Goal: Information Seeking & Learning: Check status

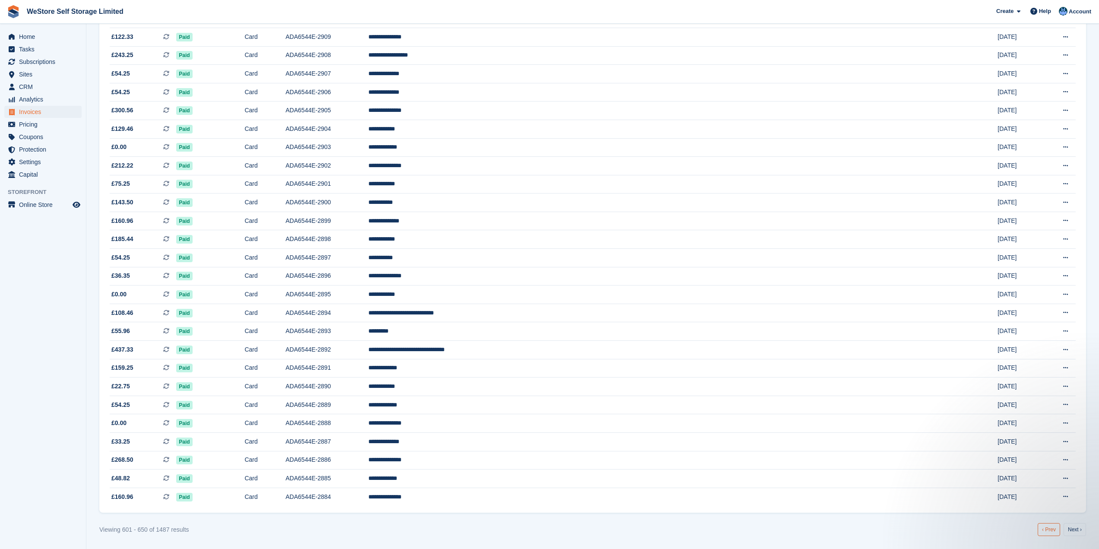
click at [1050, 528] on link "‹ Prev" at bounding box center [1049, 529] width 22 height 13
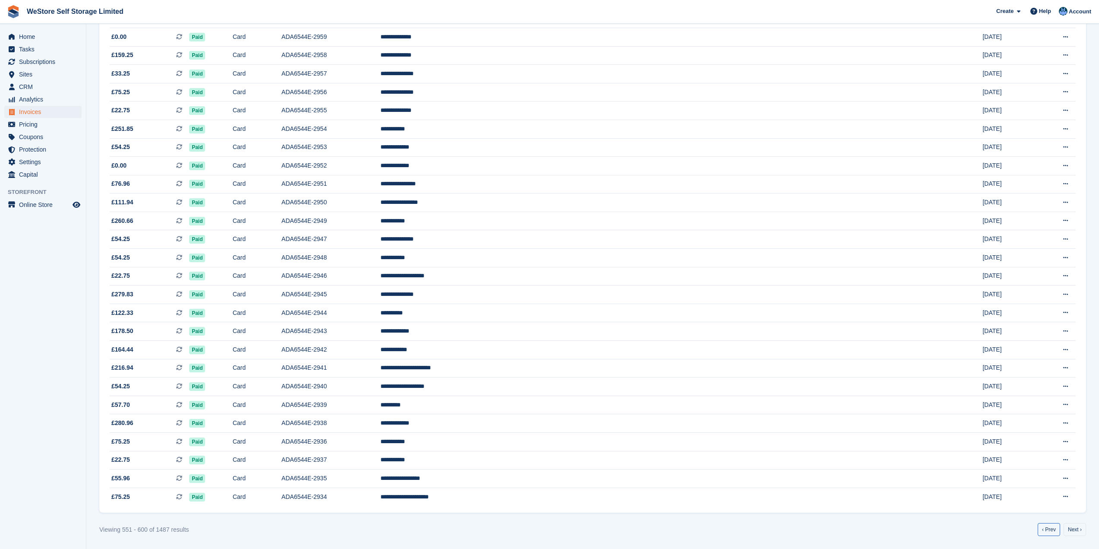
click at [1050, 528] on link "‹ Prev" at bounding box center [1049, 529] width 22 height 13
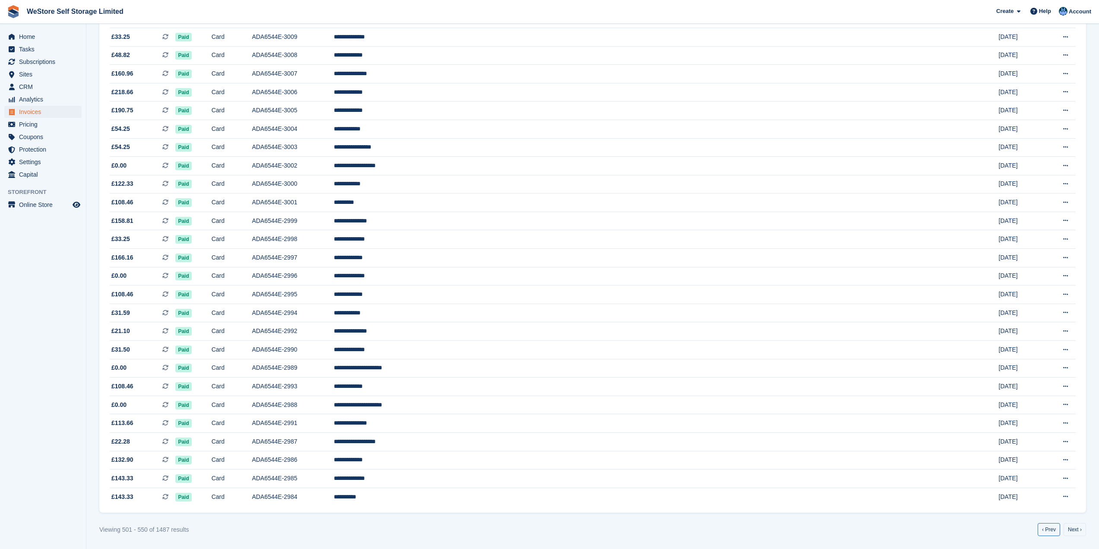
click at [1050, 528] on link "‹ Prev" at bounding box center [1049, 529] width 22 height 13
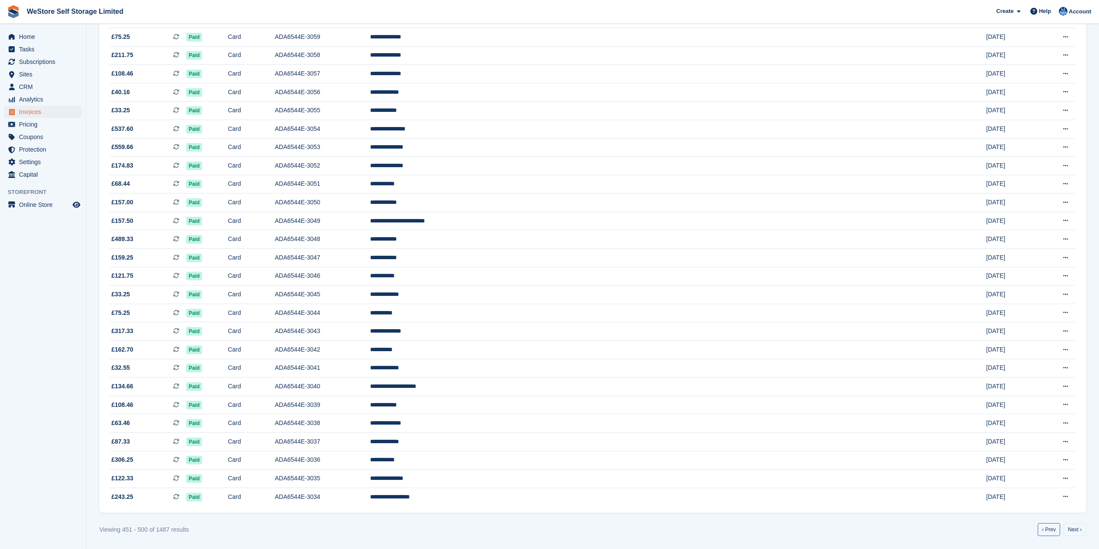
click at [1050, 528] on link "‹ Prev" at bounding box center [1049, 529] width 22 height 13
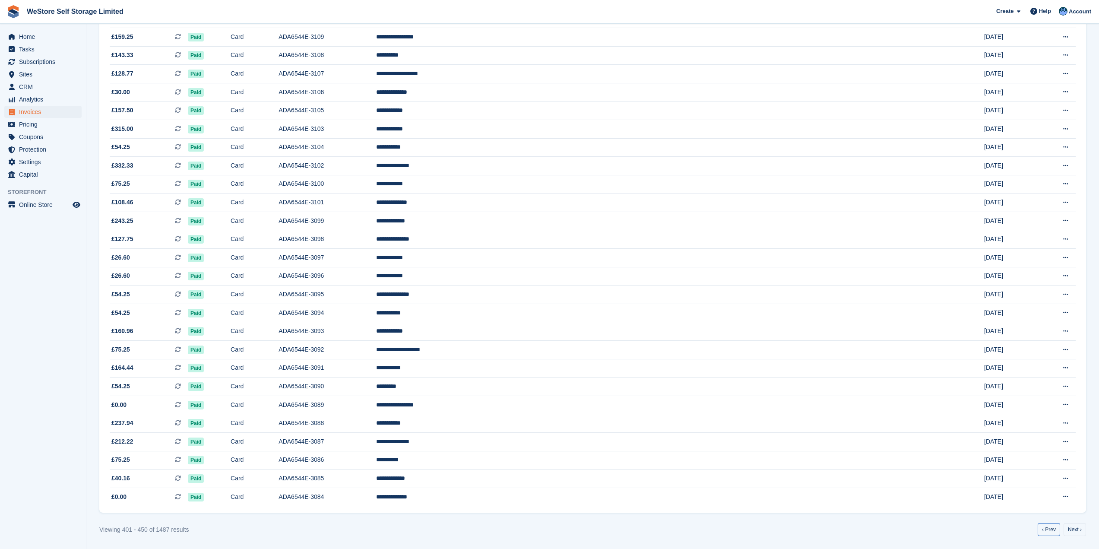
click at [1050, 528] on link "‹ Prev" at bounding box center [1049, 529] width 22 height 13
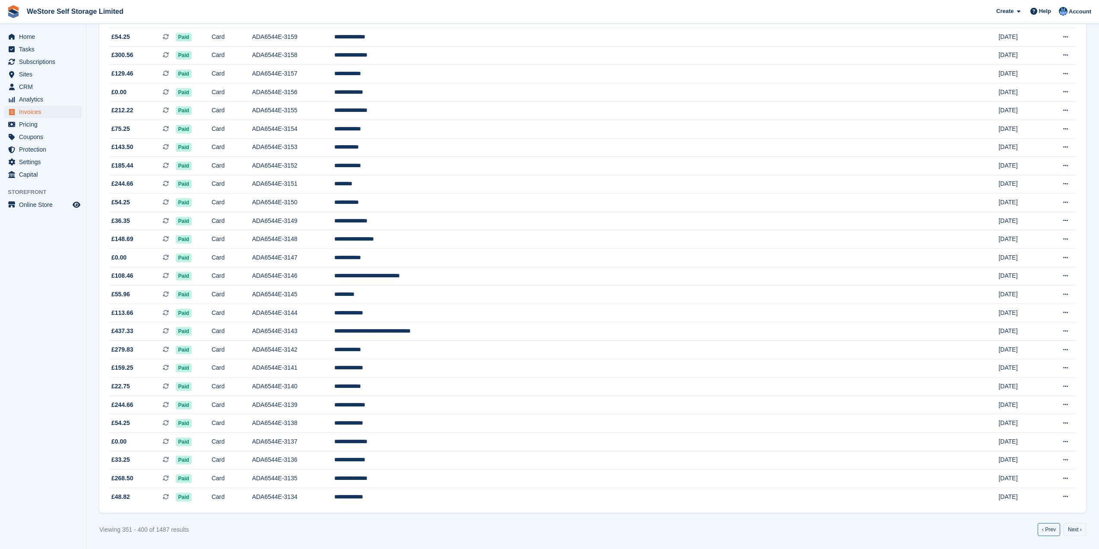
click at [1050, 528] on link "‹ Prev" at bounding box center [1049, 529] width 22 height 13
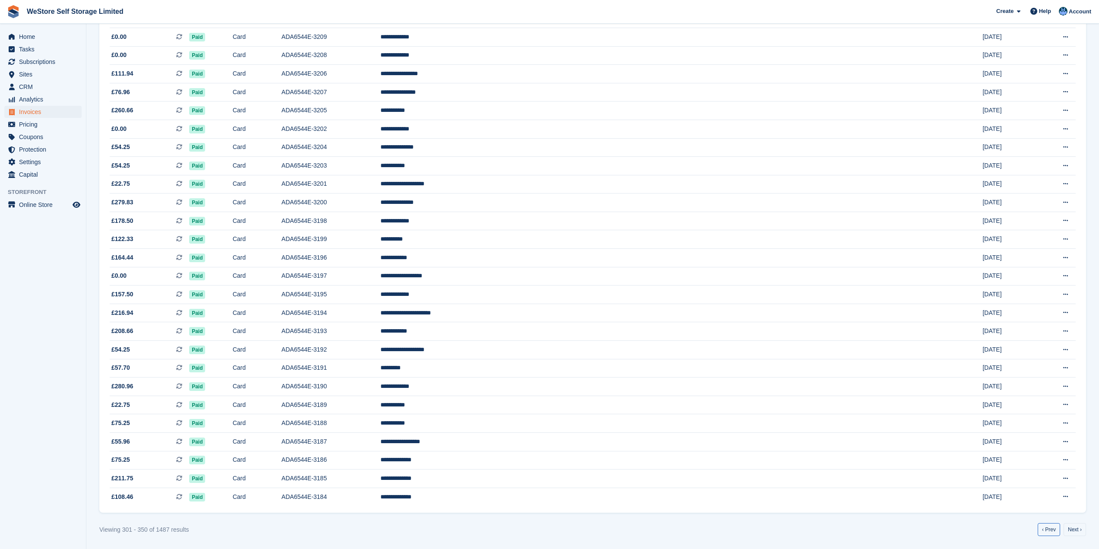
click at [1050, 528] on link "‹ Prev" at bounding box center [1049, 529] width 22 height 13
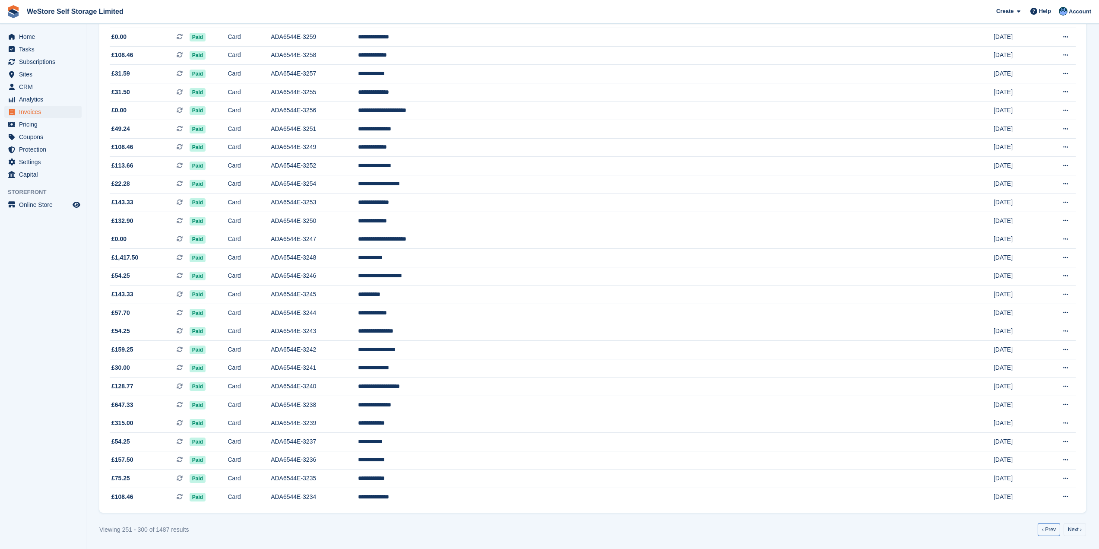
click at [1050, 528] on link "‹ Prev" at bounding box center [1049, 529] width 22 height 13
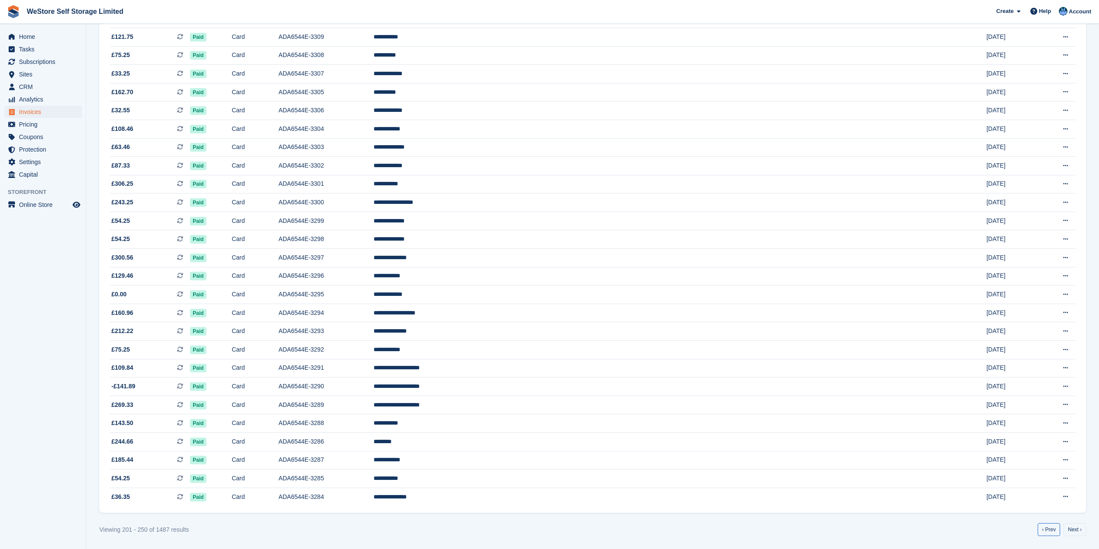
click at [1050, 528] on link "‹ Prev" at bounding box center [1049, 529] width 22 height 13
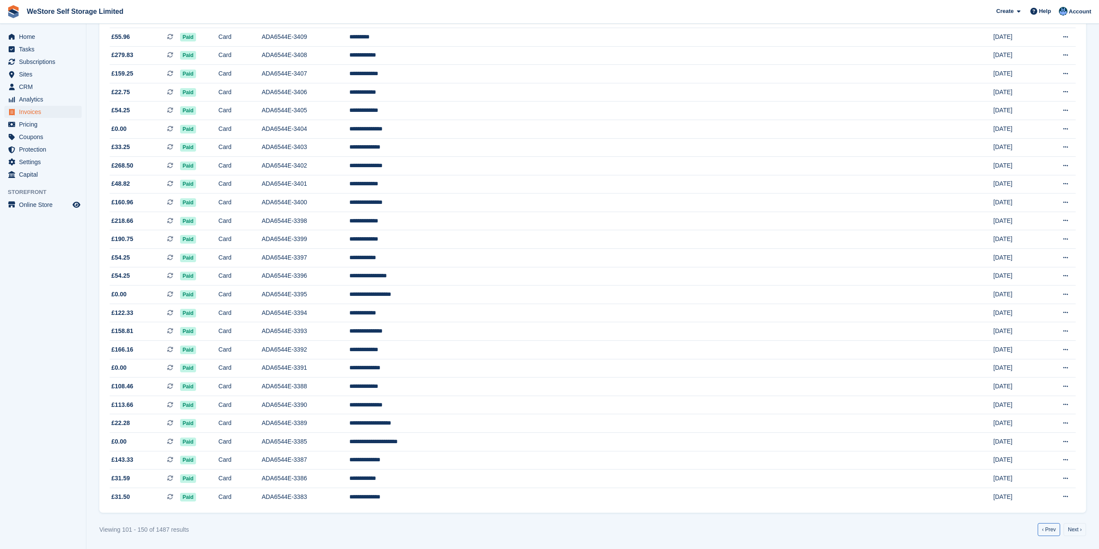
click at [1050, 528] on link "‹ Prev" at bounding box center [1049, 529] width 22 height 13
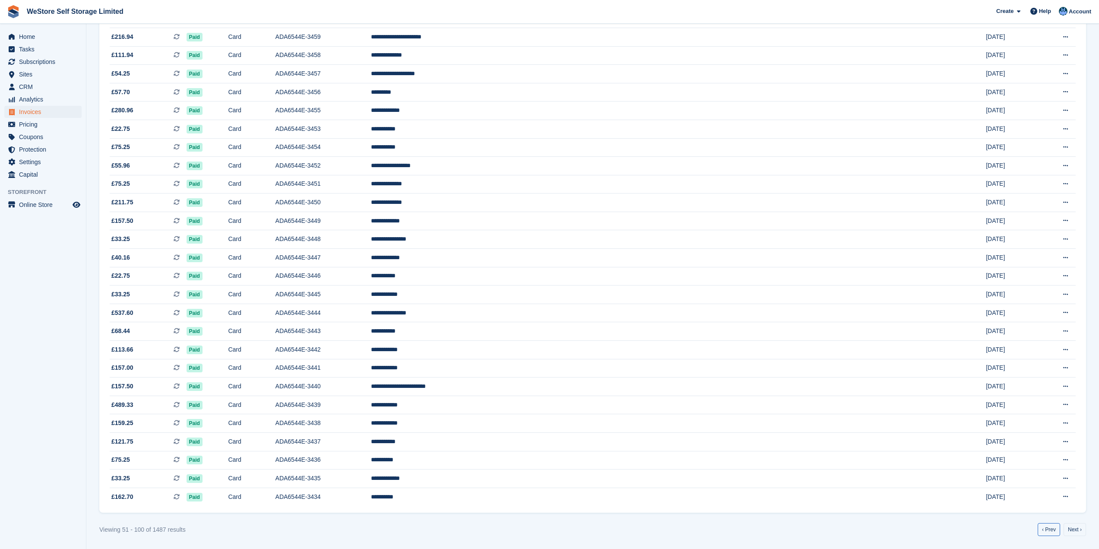
click at [1050, 528] on link "‹ Prev" at bounding box center [1049, 529] width 22 height 13
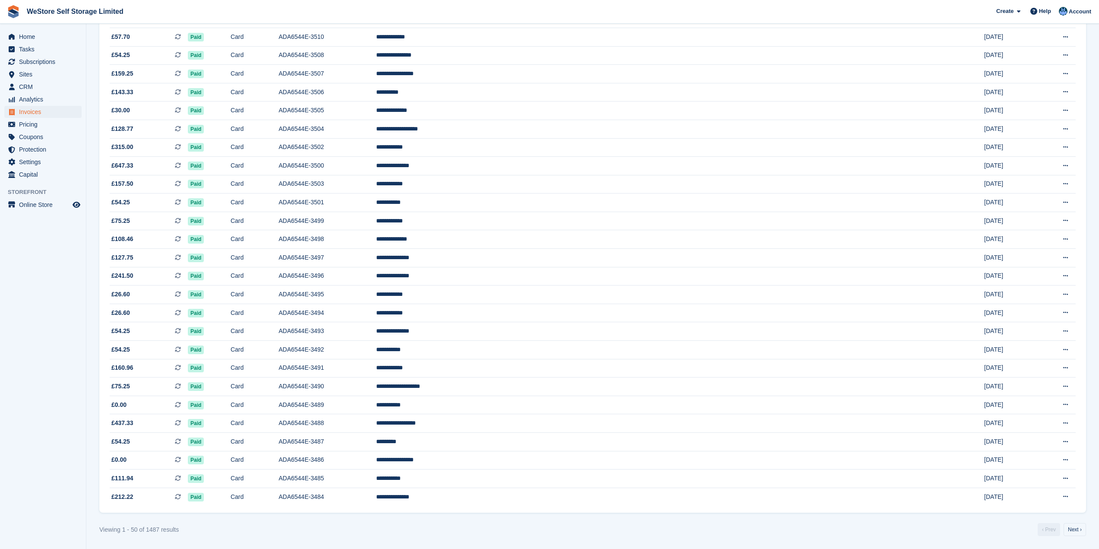
click at [1050, 528] on link "‹ Prev" at bounding box center [1049, 529] width 22 height 13
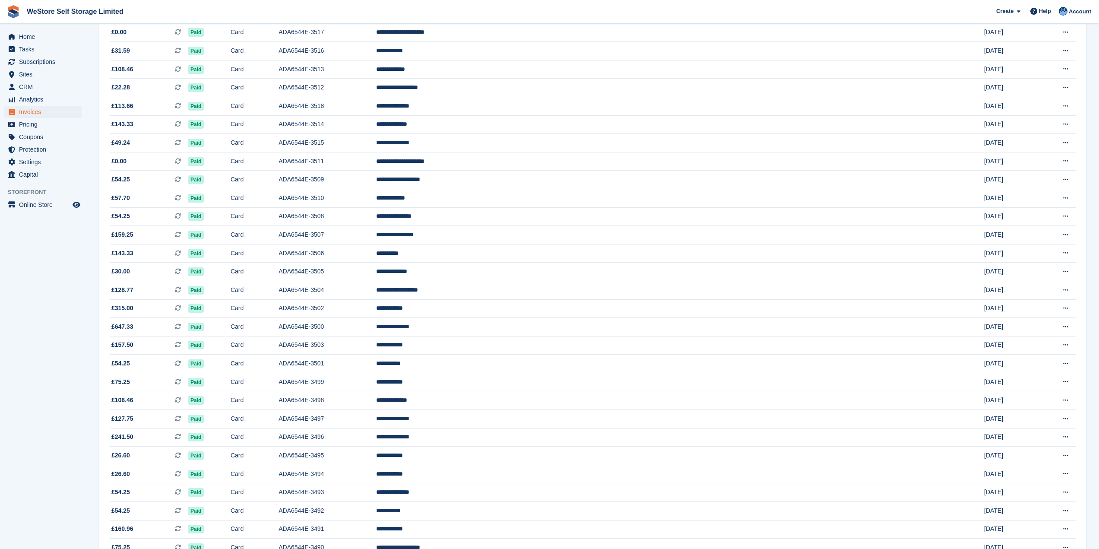
scroll to position [386, 0]
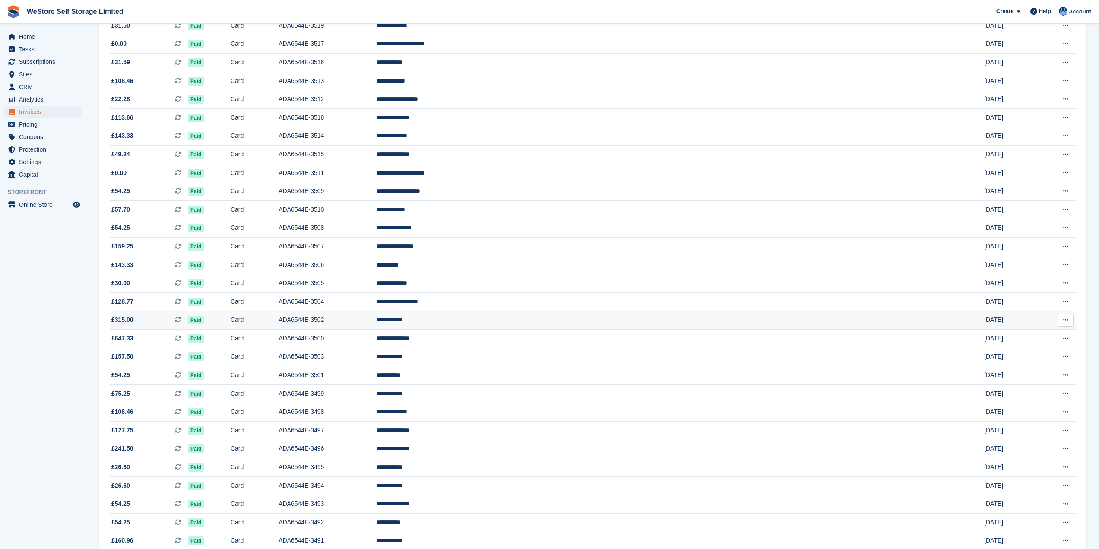
click at [133, 318] on span "£315.00 This is a recurring subscription invoice." at bounding box center [149, 319] width 78 height 9
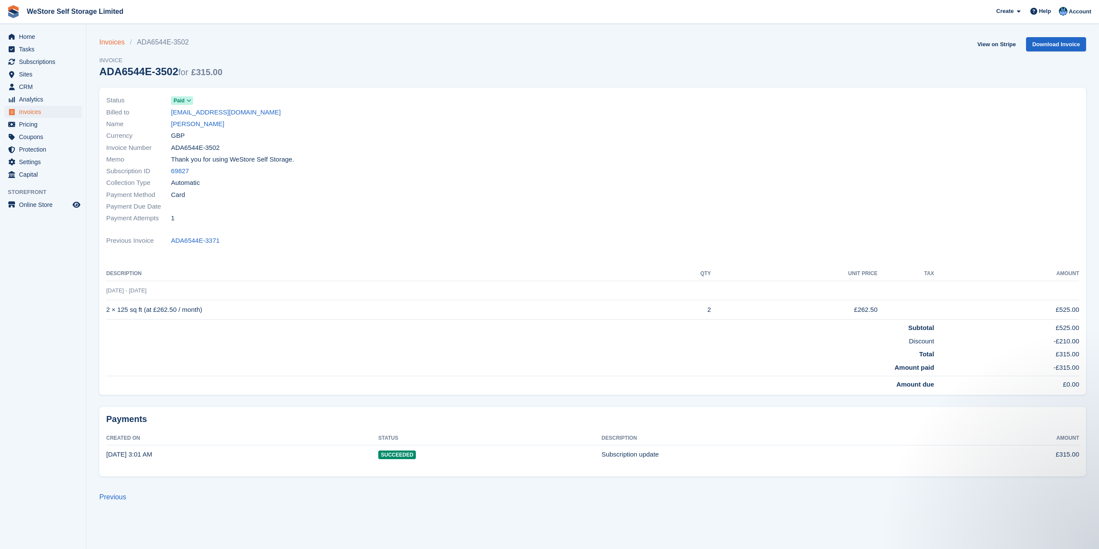
click at [110, 44] on link "Invoices" at bounding box center [114, 42] width 31 height 10
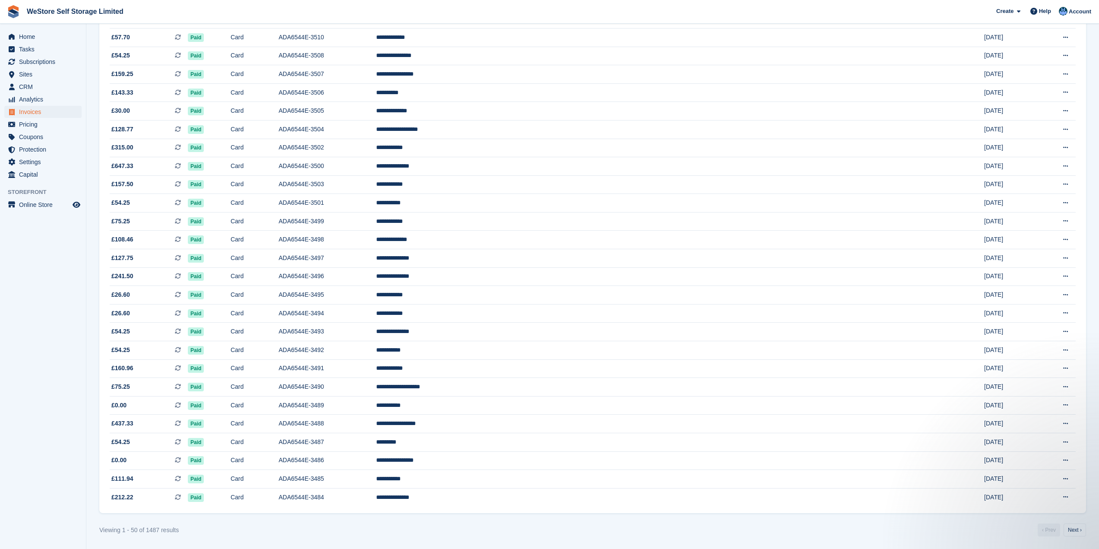
scroll to position [559, 0]
click at [1075, 531] on link "Next ›" at bounding box center [1075, 529] width 22 height 13
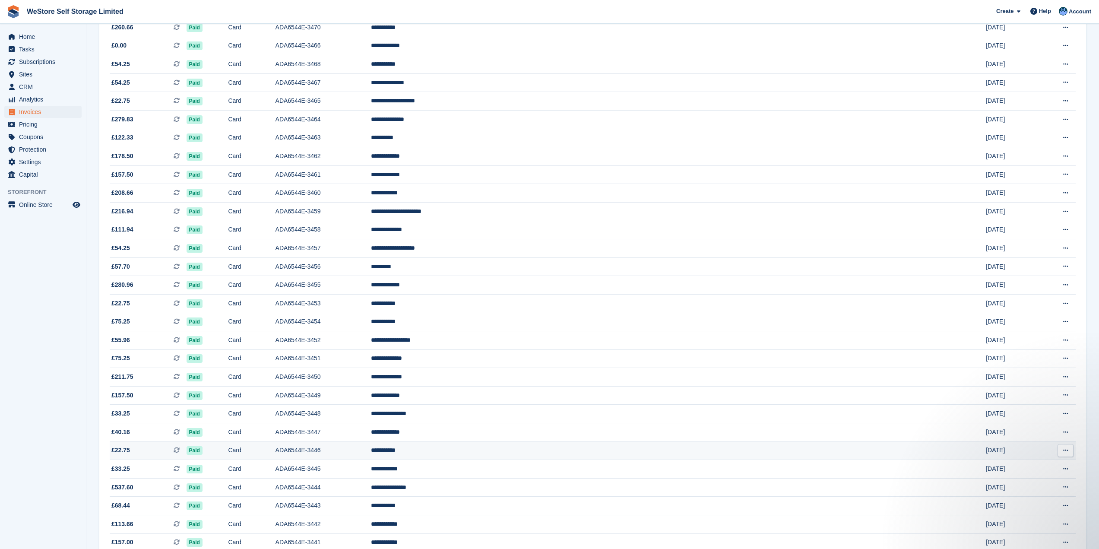
scroll to position [343, 0]
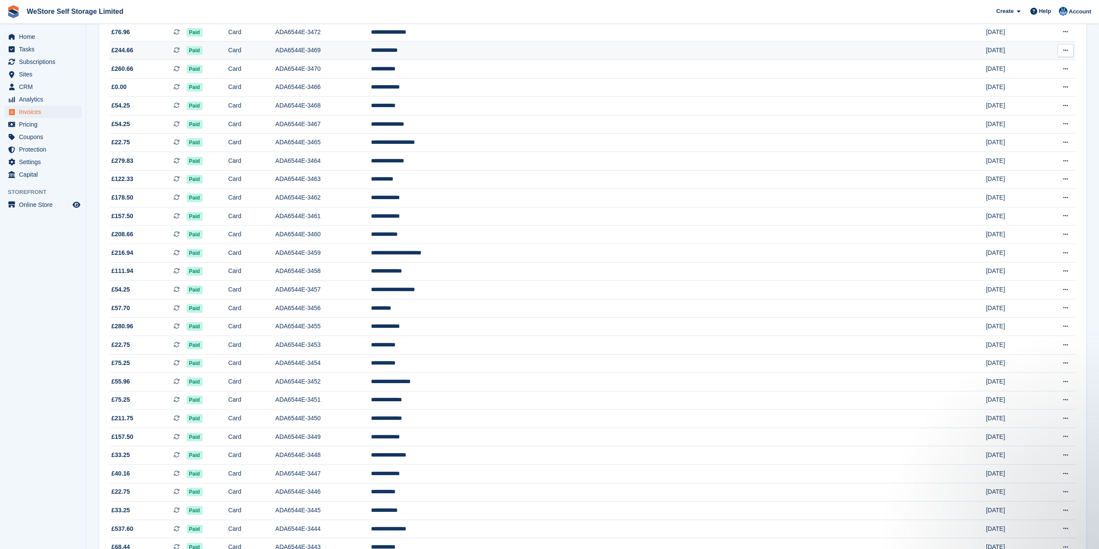
click at [371, 52] on td "ADA6544E-3469" at bounding box center [323, 50] width 95 height 19
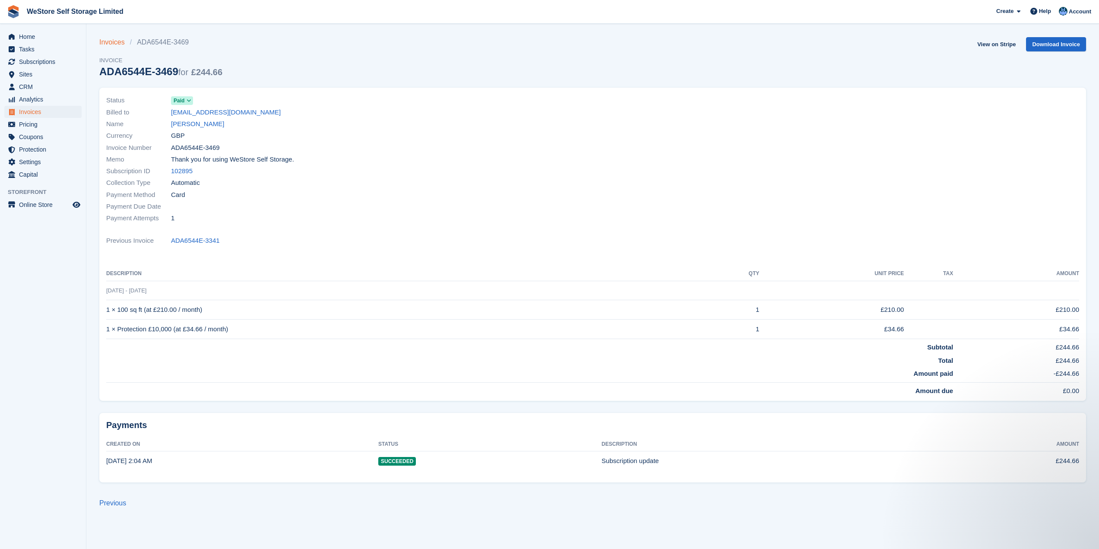
click at [117, 43] on link "Invoices" at bounding box center [114, 42] width 31 height 10
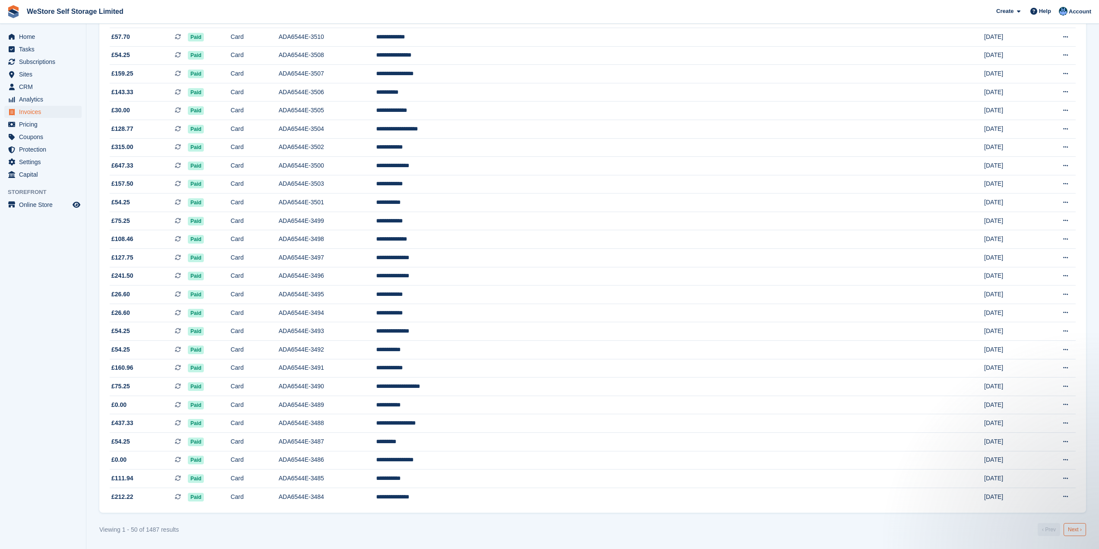
click at [1074, 523] on link "Next ›" at bounding box center [1075, 529] width 22 height 13
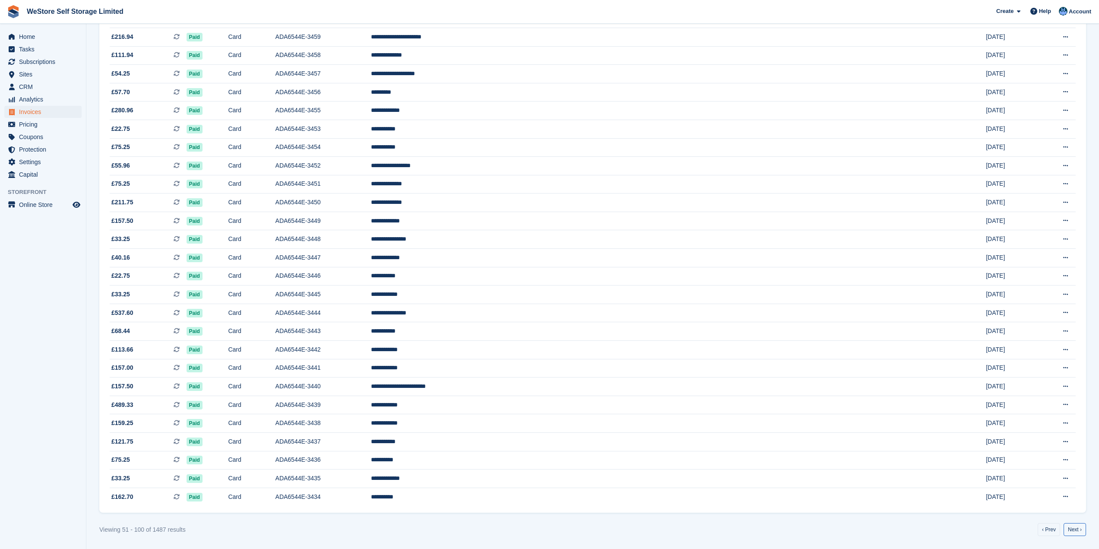
click at [1074, 523] on link "Next ›" at bounding box center [1075, 529] width 22 height 13
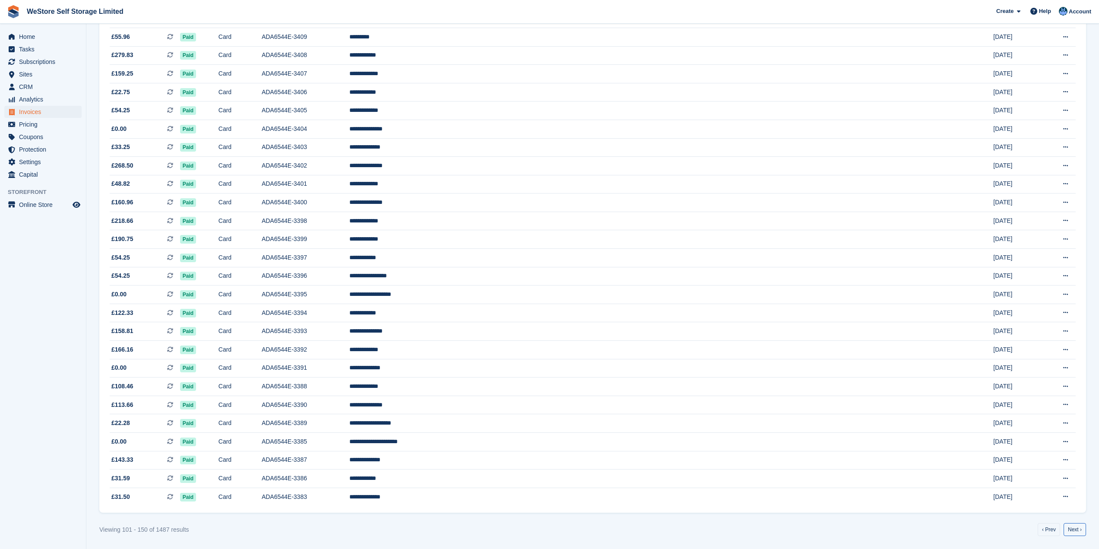
click at [1074, 523] on link "Next ›" at bounding box center [1075, 529] width 22 height 13
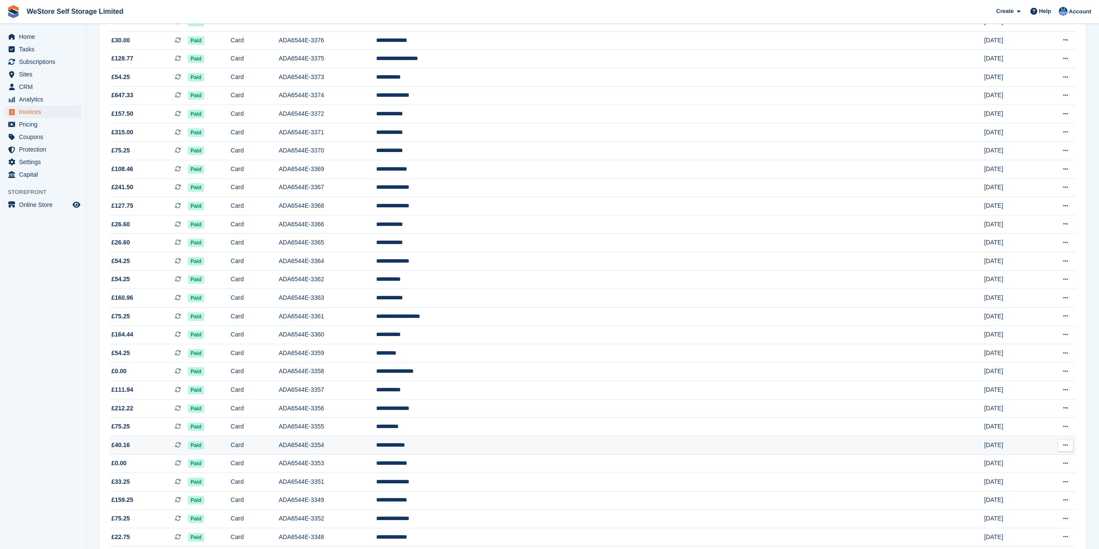
scroll to position [170, 0]
click at [376, 335] on td "ADA6544E-3364" at bounding box center [328, 333] width 98 height 19
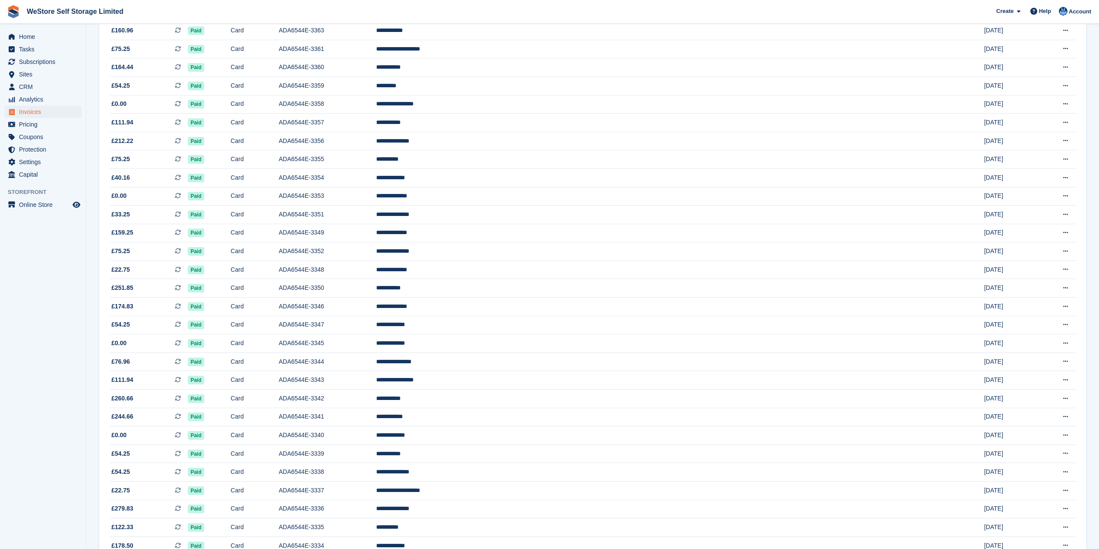
scroll to position [559, 0]
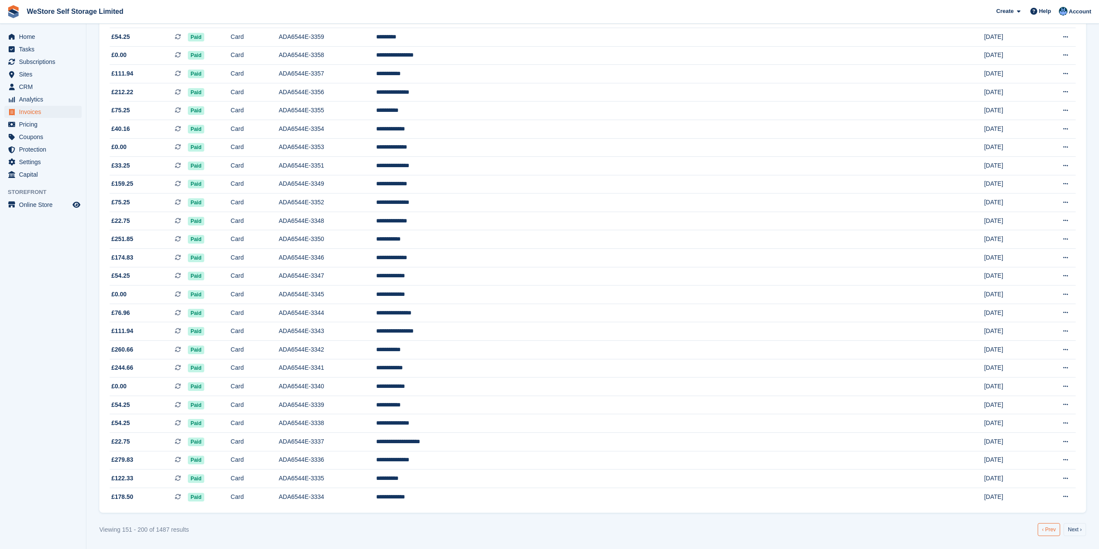
click at [1051, 532] on link "‹ Prev" at bounding box center [1049, 529] width 22 height 13
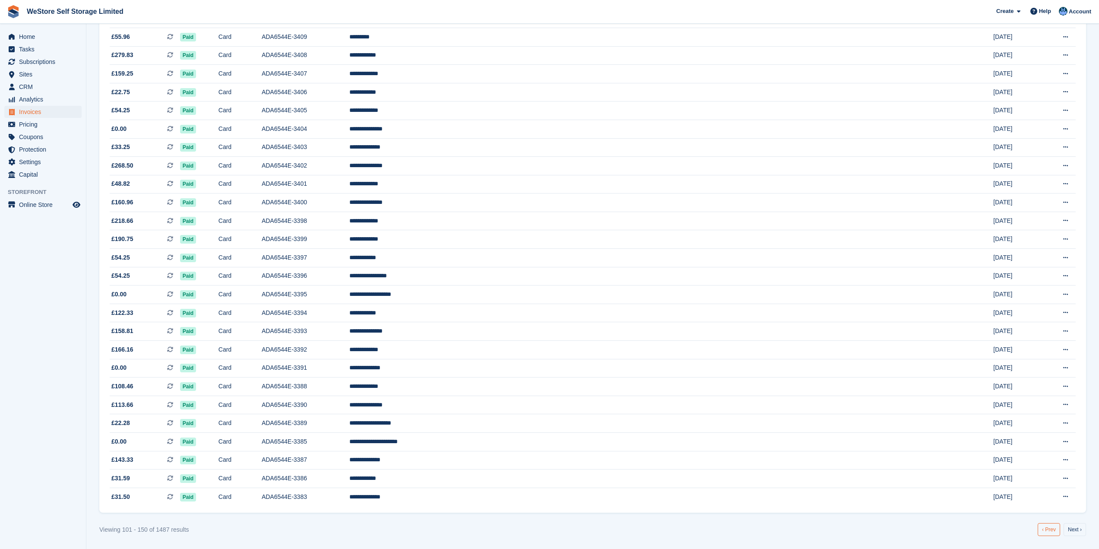
click at [1051, 532] on link "‹ Prev" at bounding box center [1049, 529] width 22 height 13
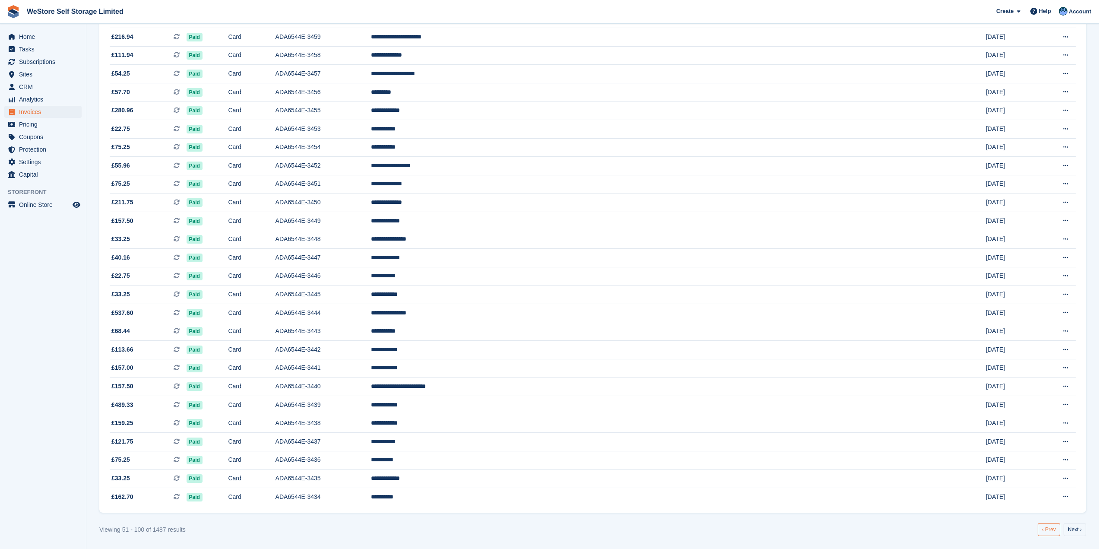
click at [1050, 532] on link "‹ Prev" at bounding box center [1049, 529] width 22 height 13
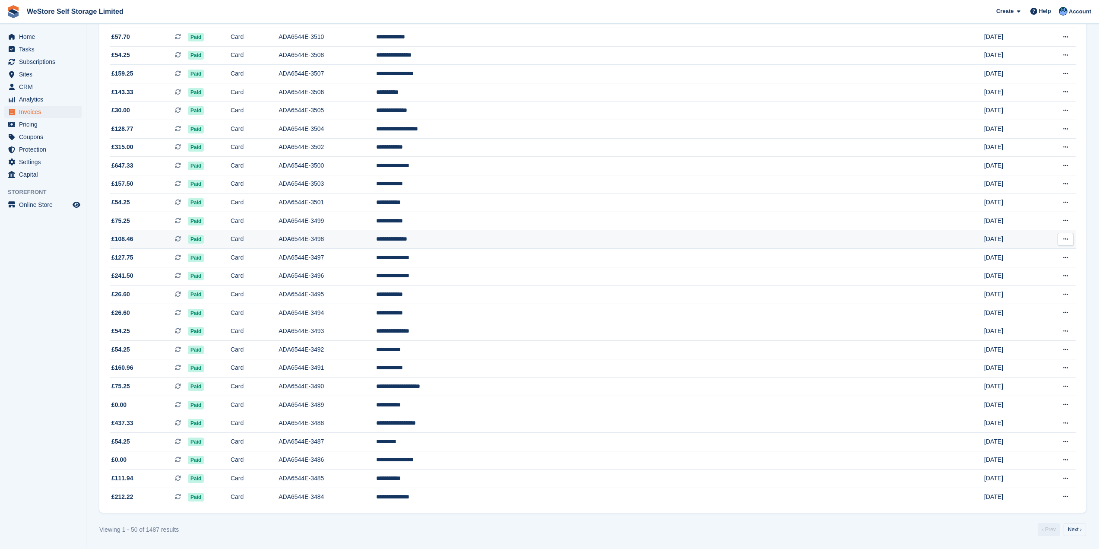
click at [376, 238] on td "ADA6544E-3498" at bounding box center [327, 239] width 97 height 19
click at [376, 333] on td "ADA6544E-3493" at bounding box center [327, 331] width 97 height 19
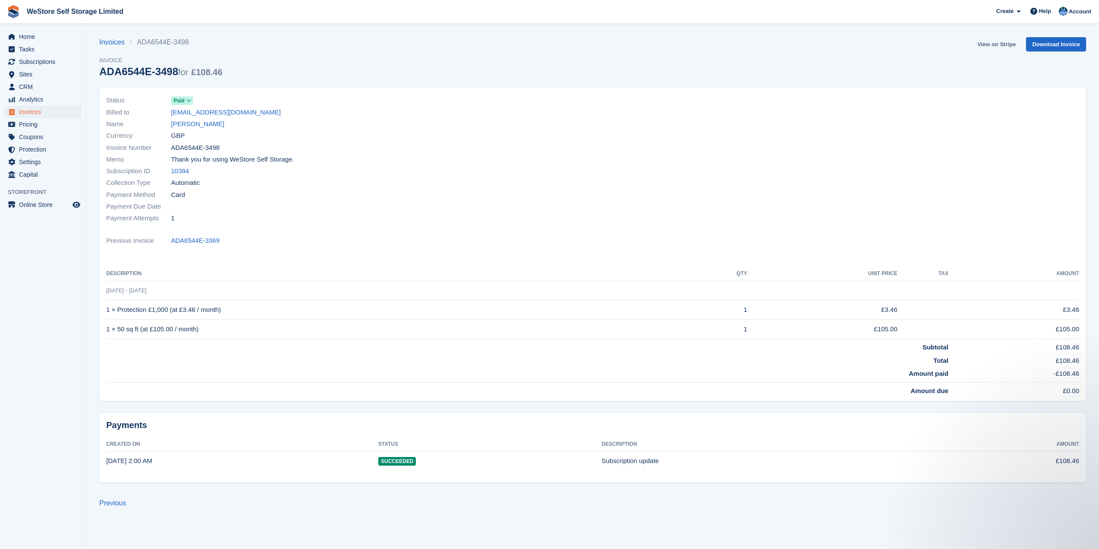
click at [1001, 44] on link "View on Stripe" at bounding box center [996, 44] width 45 height 14
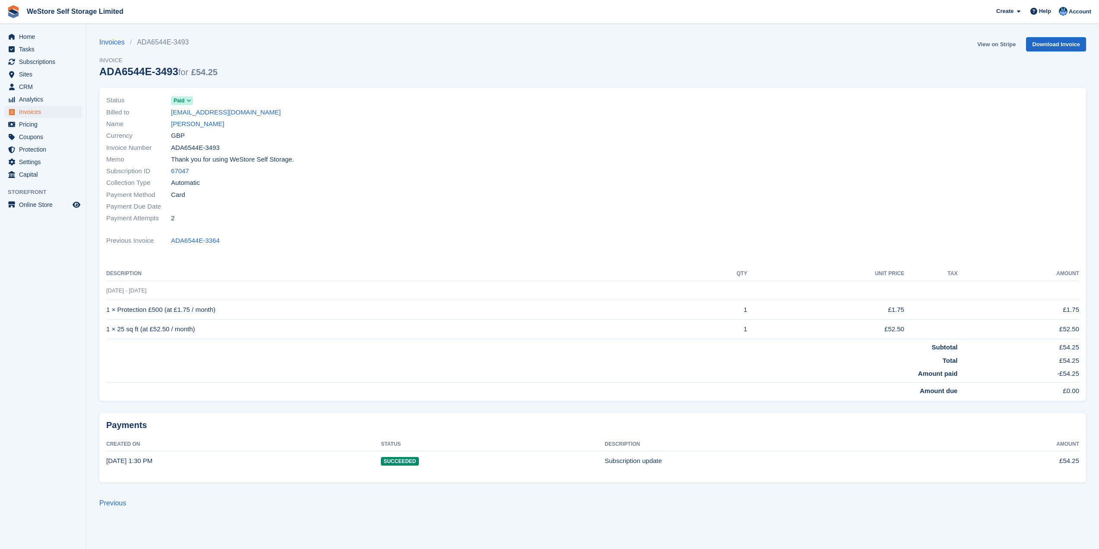
click at [990, 44] on link "View on Stripe" at bounding box center [996, 44] width 45 height 14
